Goal: Check status: Check status

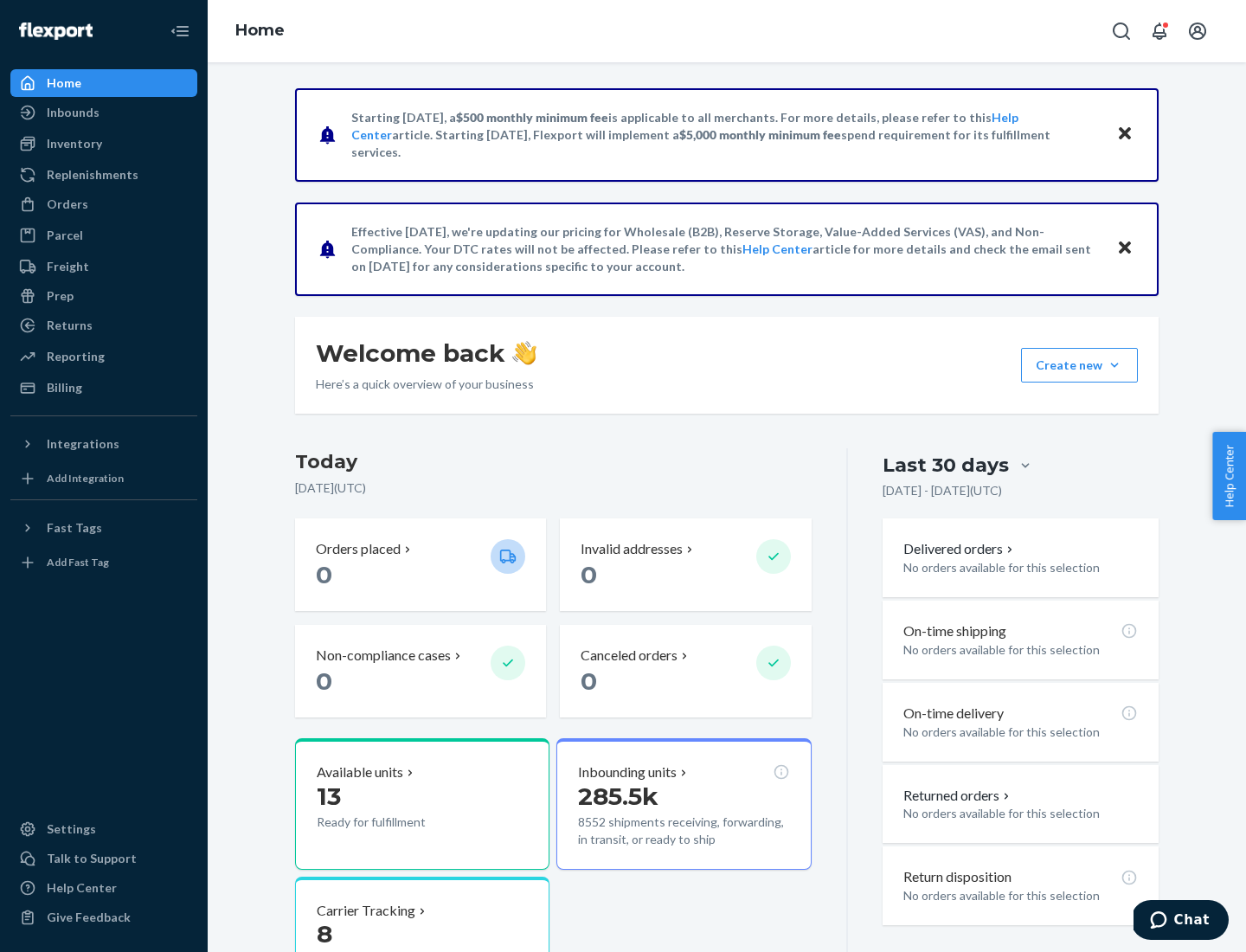
click at [1115, 365] on button "Create new Create new inbound Create new order Create new product" at bounding box center [1080, 364] width 117 height 34
click at [72, 112] on div "Inbounds" at bounding box center [72, 112] width 53 height 18
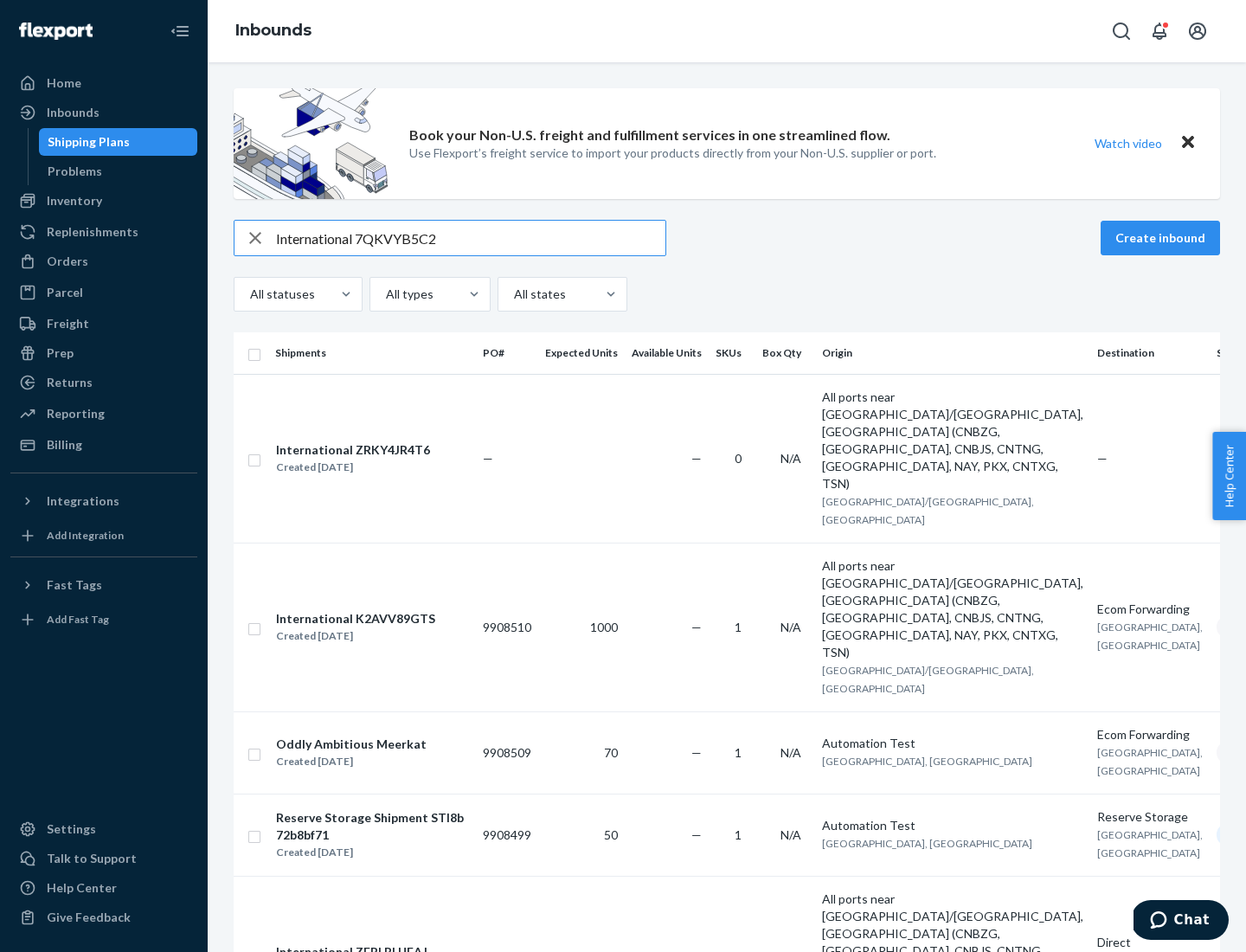
type input "International 7QKVYB5C29"
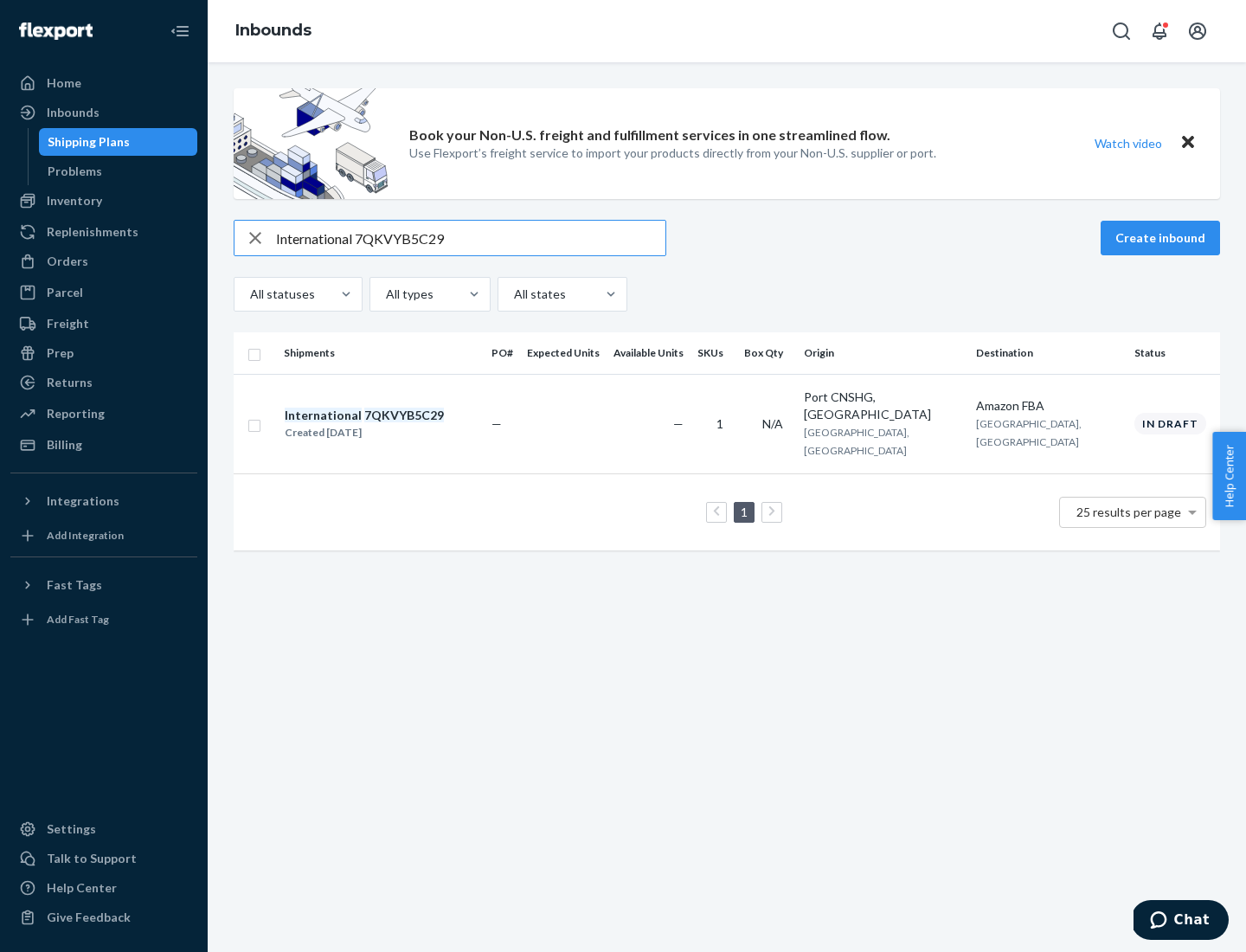
click at [394, 424] on div "Created [DATE]" at bounding box center [363, 432] width 159 height 18
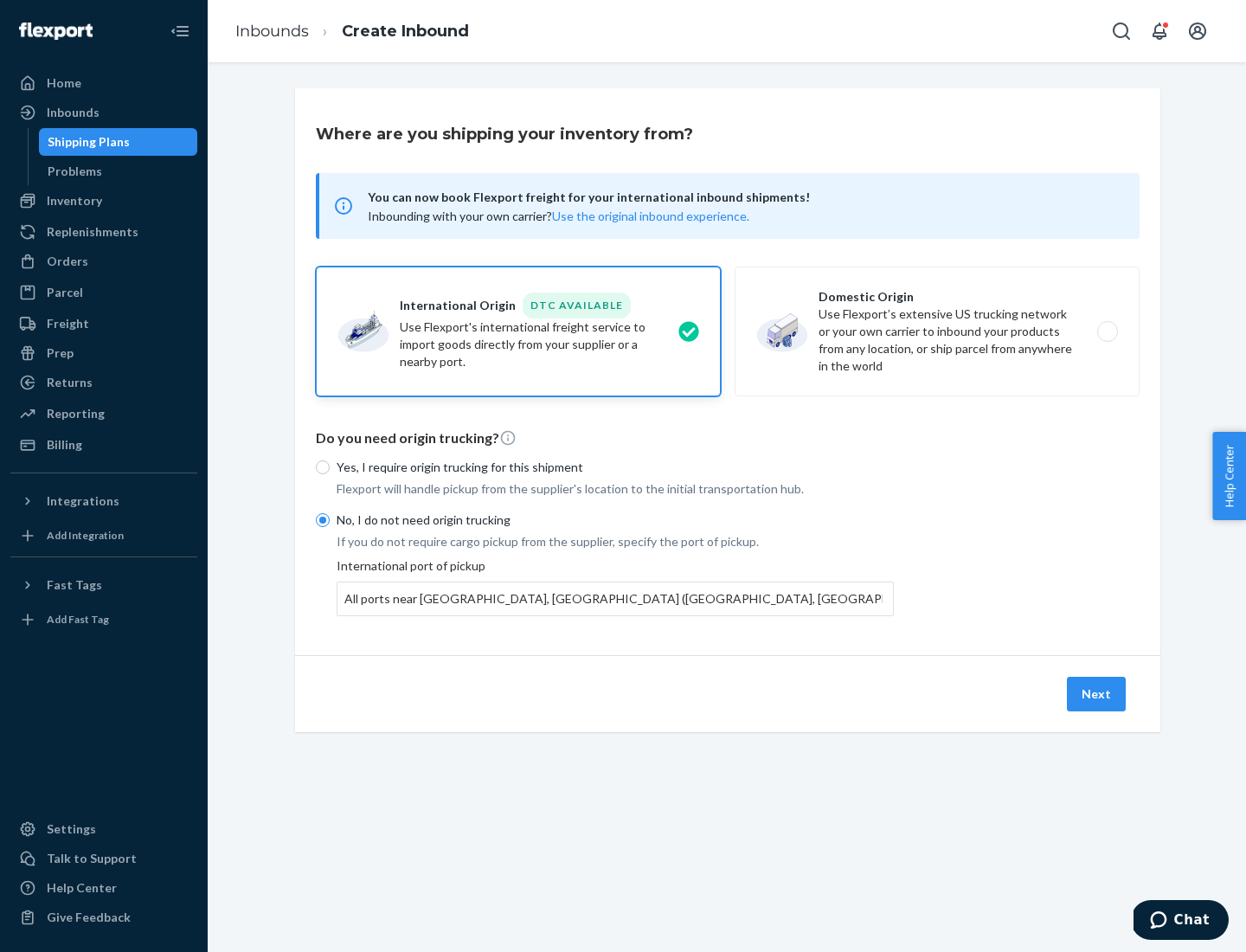
click at [1097, 693] on button "Next" at bounding box center [1095, 693] width 59 height 34
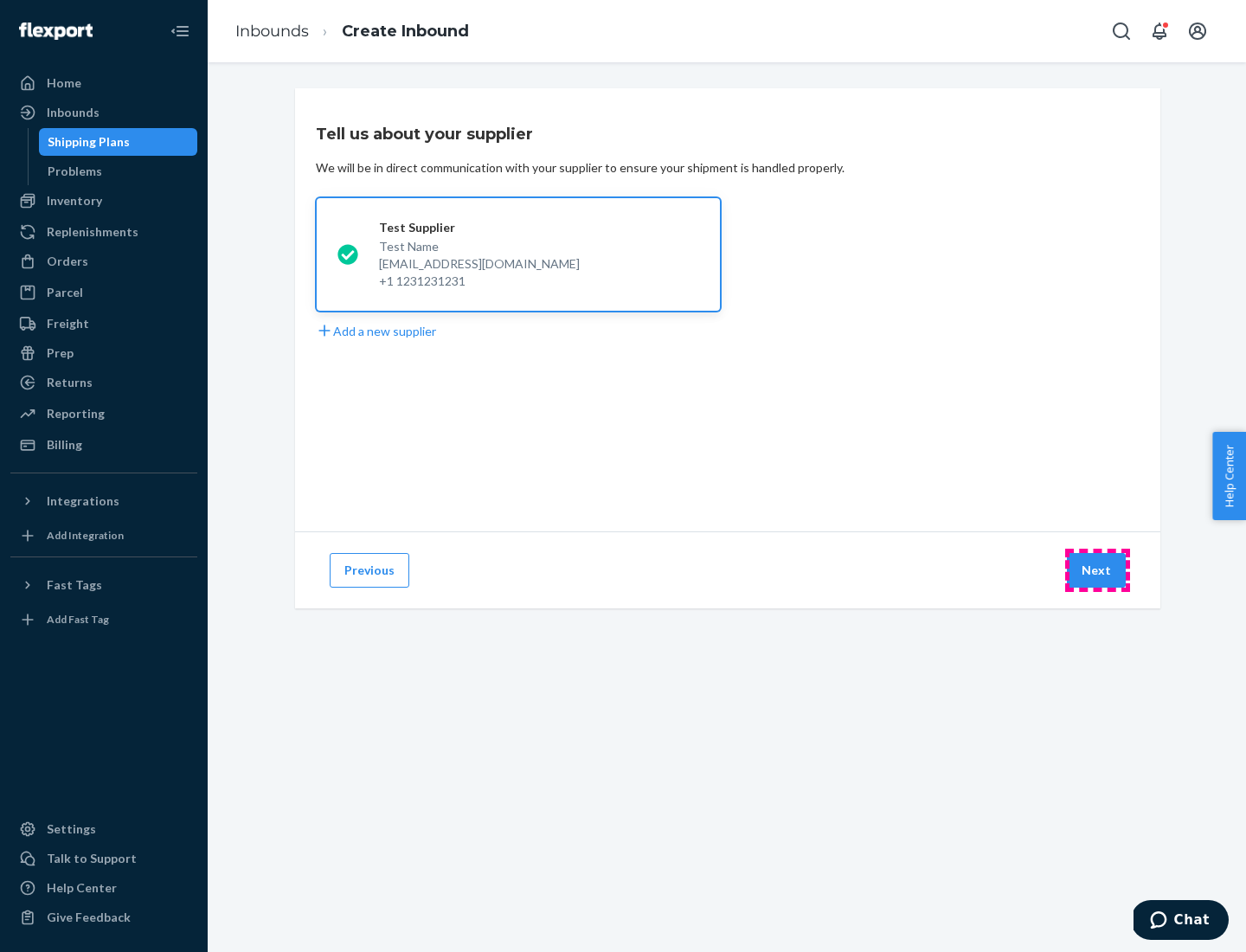
click at [1097, 570] on button "Next" at bounding box center [1095, 569] width 59 height 34
